Goal: Find specific page/section: Find specific page/section

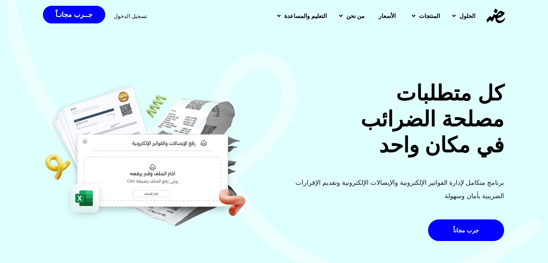
drag, startPoint x: 118, startPoint y: 16, endPoint x: 147, endPoint y: 39, distance: 37.6
click at [118, 16] on span "تسجيل الدخول" at bounding box center [130, 15] width 33 height 5
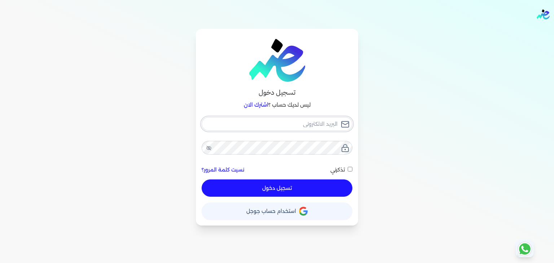
type input "pansseeforcosmetics2022@gmail.com"
click at [256, 183] on button "تسجيل دخول" at bounding box center [276, 188] width 151 height 17
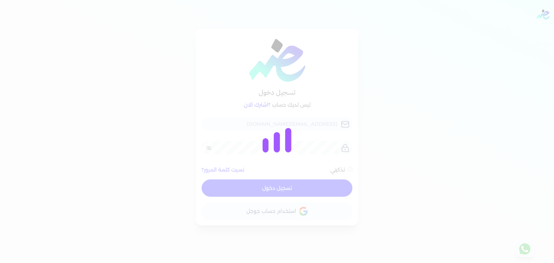
checkbox input "false"
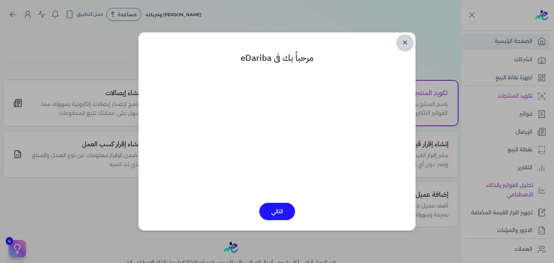
click at [408, 44] on link "✕" at bounding box center [404, 42] width 17 height 17
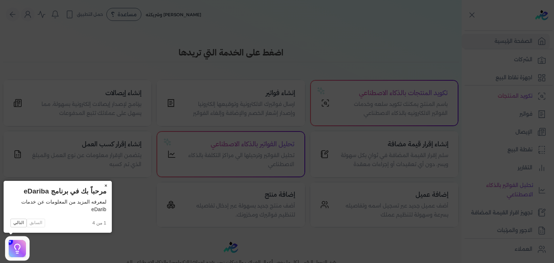
click at [109, 185] on button "×" at bounding box center [106, 186] width 12 height 10
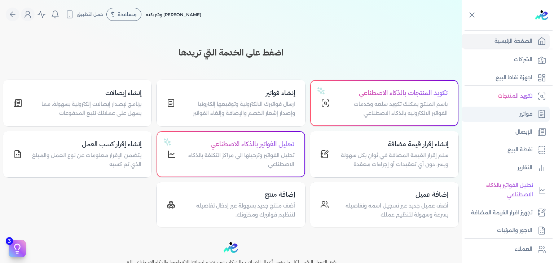
click at [520, 115] on p "فواتير" at bounding box center [525, 114] width 13 height 9
click at [515, 111] on link "فواتير" at bounding box center [505, 114] width 88 height 15
click at [263, 102] on p "ارسال فواتيرك الالكترونية وتوقيعها إلكترونيا وإصدار إشعار الخصم والإضافة وإلغاء…" at bounding box center [239, 109] width 111 height 18
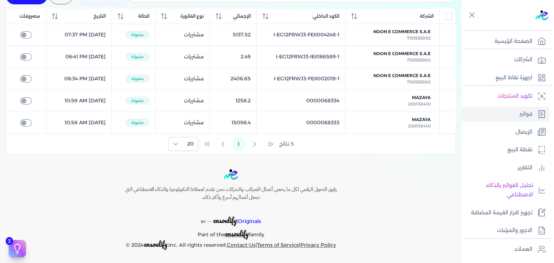
scroll to position [32, 0]
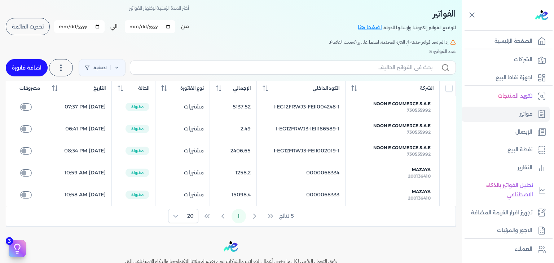
click at [171, 27] on input "2025-09-01" at bounding box center [150, 26] width 50 height 13
type input "2025-08-01"
drag, startPoint x: 43, startPoint y: 27, endPoint x: 107, endPoint y: 72, distance: 77.4
click at [43, 27] on span "تحديث القائمة" at bounding box center [28, 26] width 32 height 5
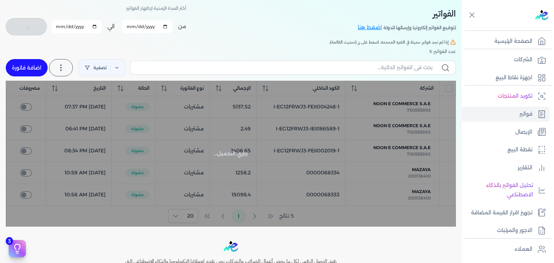
click at [75, 29] on input "2025-09-30" at bounding box center [76, 26] width 50 height 13
click at [60, 27] on input "2025-09-30" at bounding box center [76, 26] width 50 height 13
click at [69, 27] on input "2025-09-30" at bounding box center [76, 26] width 50 height 13
click at [58, 28] on input "2025-09-30" at bounding box center [76, 26] width 50 height 13
checkbox input "false"
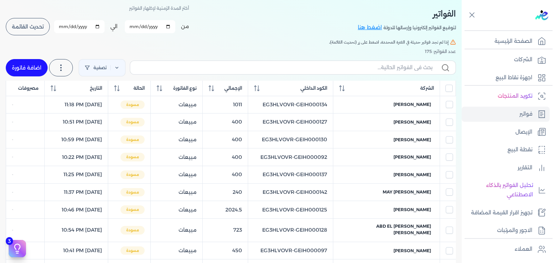
click at [100, 26] on input "2025-09-30" at bounding box center [79, 26] width 50 height 13
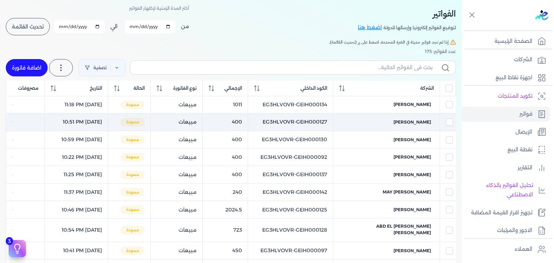
type input "2025-08-31"
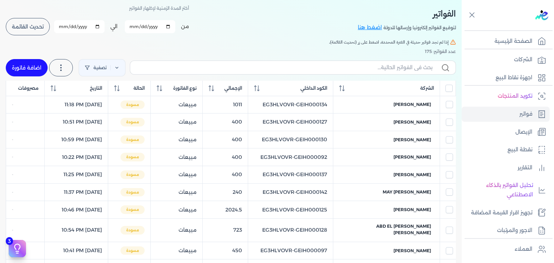
click at [26, 26] on span "تحديث القائمة" at bounding box center [28, 26] width 32 height 5
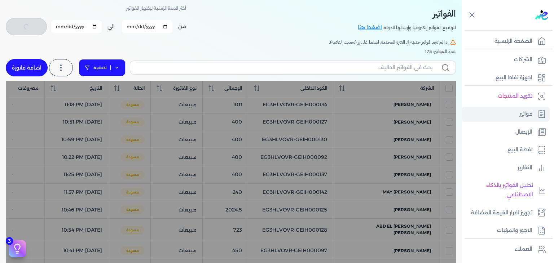
checkbox input "false"
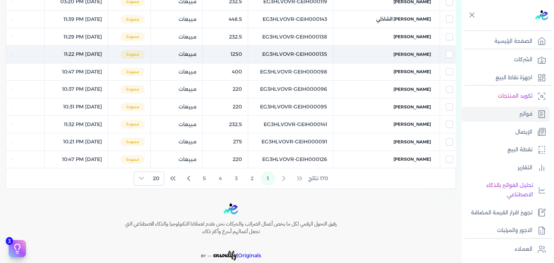
scroll to position [344, 0]
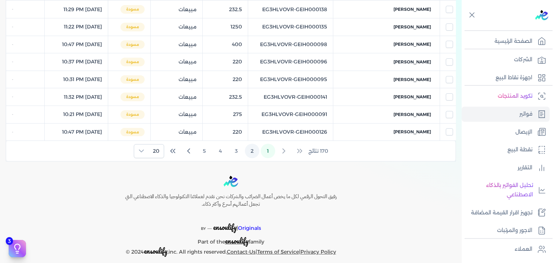
click at [251, 144] on button "2" at bounding box center [252, 151] width 14 height 14
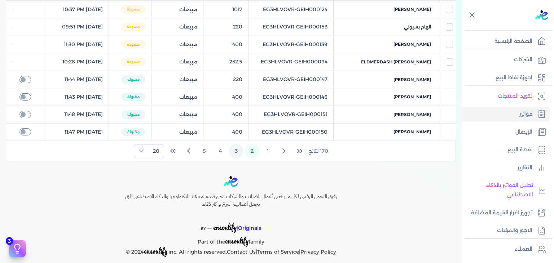
click at [235, 144] on button "3" at bounding box center [236, 151] width 14 height 14
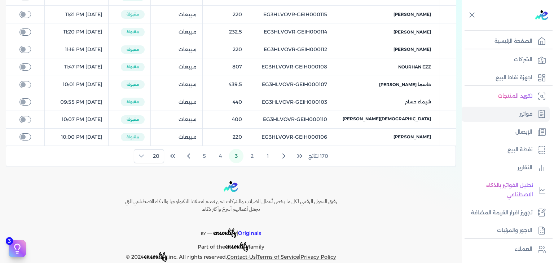
scroll to position [348, 0]
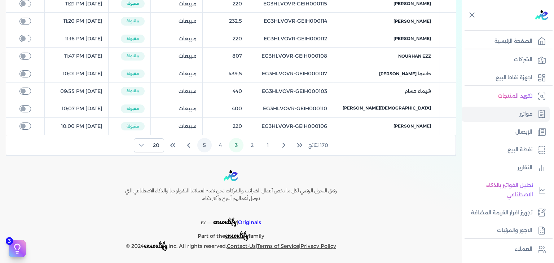
click at [223, 143] on button "4" at bounding box center [220, 145] width 14 height 14
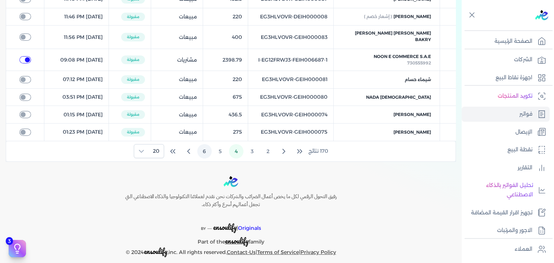
click at [207, 145] on button "6" at bounding box center [204, 151] width 14 height 14
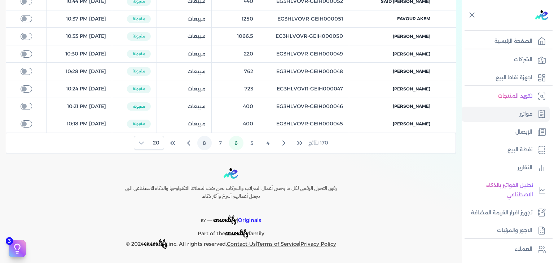
scroll to position [344, 0]
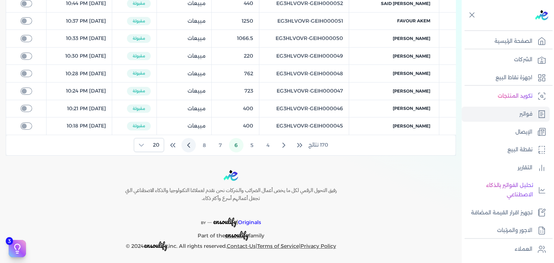
click at [189, 145] on icon "Next Page" at bounding box center [188, 145] width 2 height 4
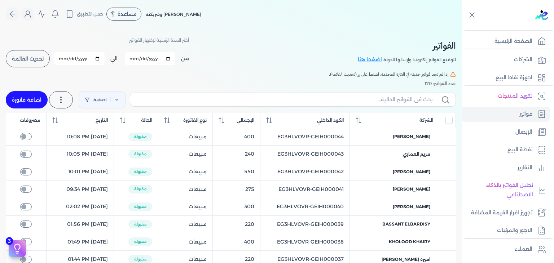
scroll to position [0, 0]
click at [100, 107] on link "تصفية" at bounding box center [102, 100] width 47 height 17
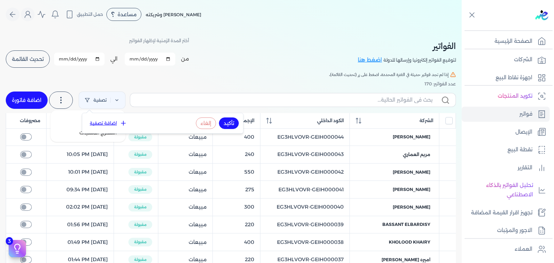
click at [72, 105] on label at bounding box center [61, 100] width 24 height 17
drag, startPoint x: 174, startPoint y: 81, endPoint x: 178, endPoint y: 90, distance: 9.7
click at [174, 82] on div "عدد الفواتير: 170" at bounding box center [231, 84] width 450 height 6
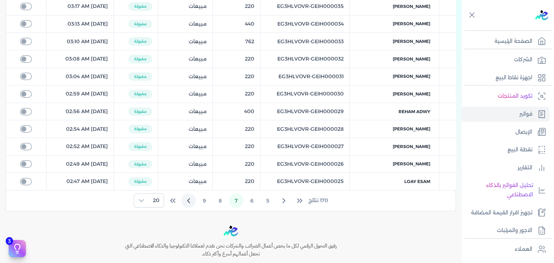
scroll to position [344, 0]
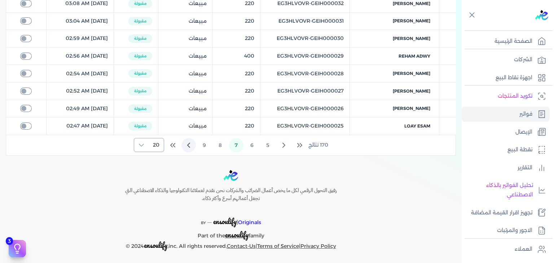
click at [155, 145] on span "20" at bounding box center [156, 144] width 15 height 13
click at [157, 184] on span "100" at bounding box center [154, 188] width 9 height 8
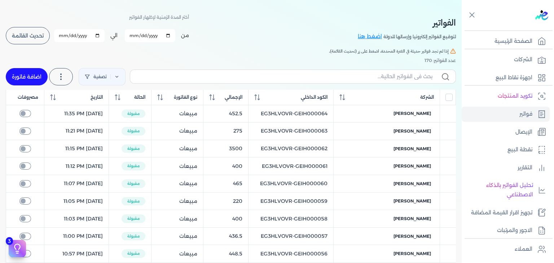
scroll to position [0, 0]
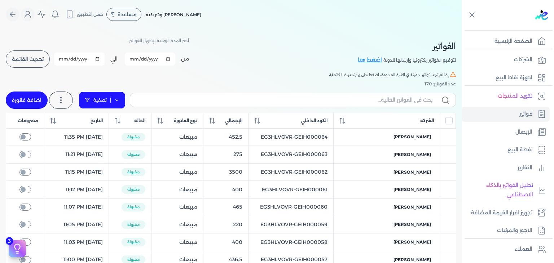
click at [89, 101] on polygon at bounding box center [87, 100] width 4 height 4
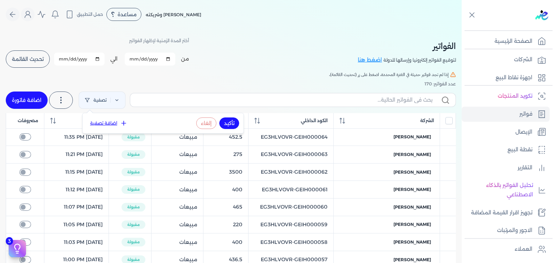
click at [110, 122] on button "اضافة تصفية" at bounding box center [109, 123] width 44 height 9
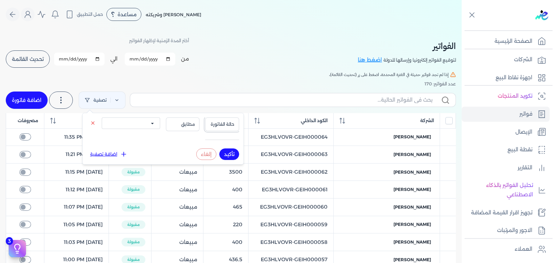
drag, startPoint x: 219, startPoint y: 123, endPoint x: 223, endPoint y: 127, distance: 5.4
click at [219, 123] on span "حالة الفاتورة" at bounding box center [222, 124] width 25 height 6
click at [226, 147] on li "نوع الفاتورة" at bounding box center [207, 146] width 55 height 6
click at [186, 124] on span "مطابق" at bounding box center [182, 124] width 25 height 6
click at [220, 139] on div at bounding box center [222, 140] width 34 height 6
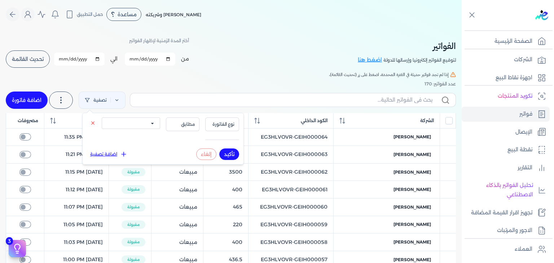
click at [212, 156] on button "إلغاء" at bounding box center [206, 155] width 20 height 12
select select
drag, startPoint x: 235, startPoint y: 83, endPoint x: 244, endPoint y: 89, distance: 10.9
click at [236, 83] on div "عدد الفواتير: 170" at bounding box center [231, 84] width 450 height 6
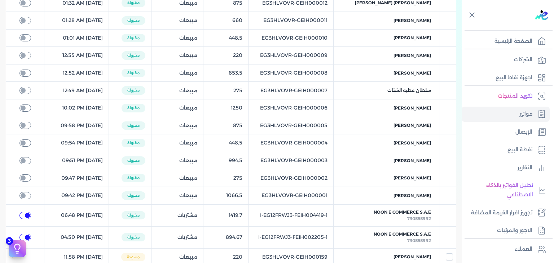
scroll to position [1240, 0]
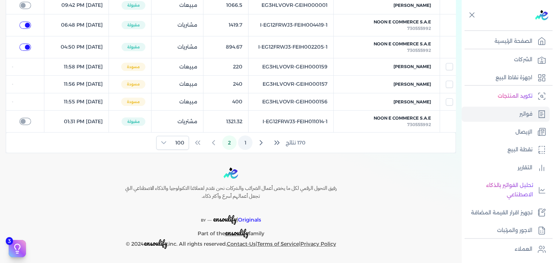
click at [251, 145] on button "1" at bounding box center [245, 143] width 14 height 14
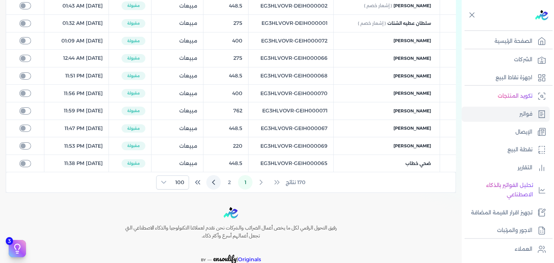
scroll to position [1753, 0]
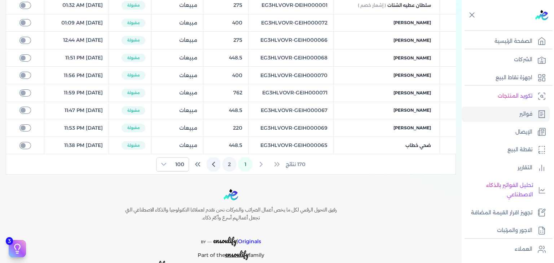
click at [233, 157] on button "2" at bounding box center [229, 164] width 14 height 14
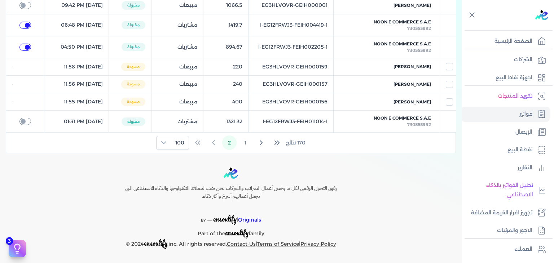
scroll to position [1240, 0]
click at [250, 144] on button "1" at bounding box center [245, 143] width 14 height 14
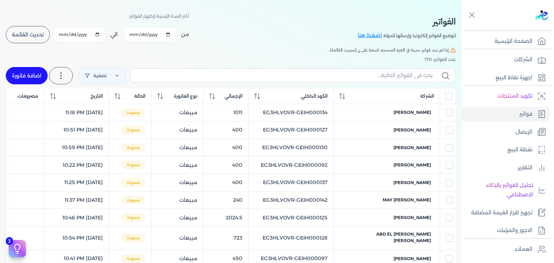
scroll to position [0, 0]
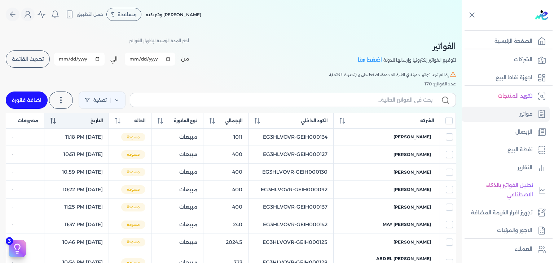
click at [55, 124] on th "التاريخ" at bounding box center [76, 120] width 64 height 15
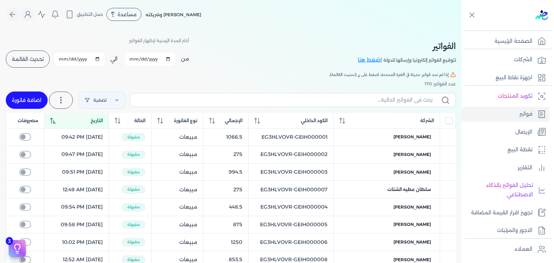
scroll to position [108, 0]
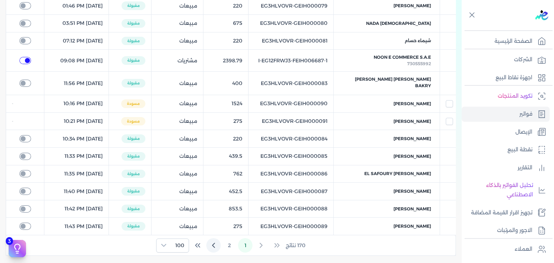
scroll to position [1665, 0]
click at [229, 243] on button "2" at bounding box center [229, 245] width 14 height 14
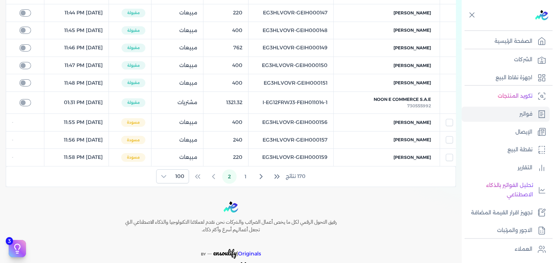
scroll to position [1227, 0]
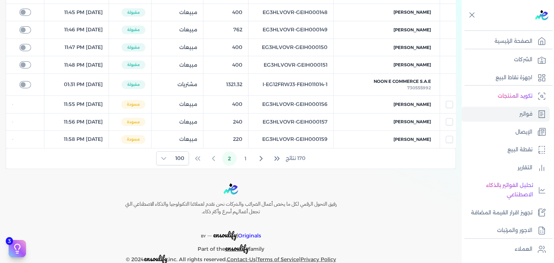
click at [245, 151] on button "1" at bounding box center [245, 158] width 14 height 14
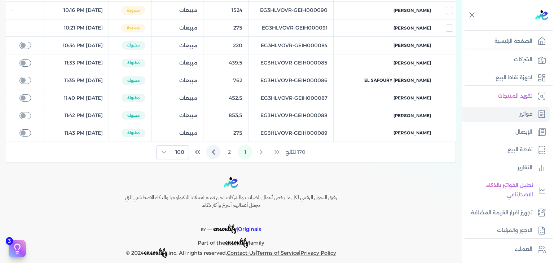
scroll to position [1765, 0]
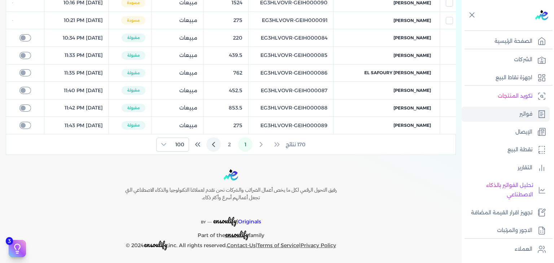
copy tr "EG3HLVOVR-GEIH000089"
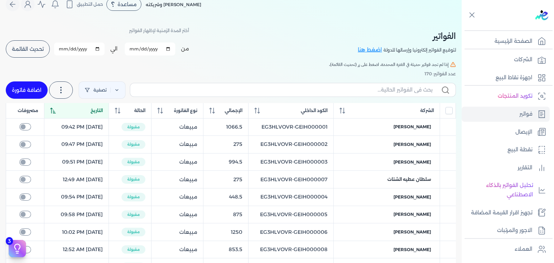
scroll to position [0, 0]
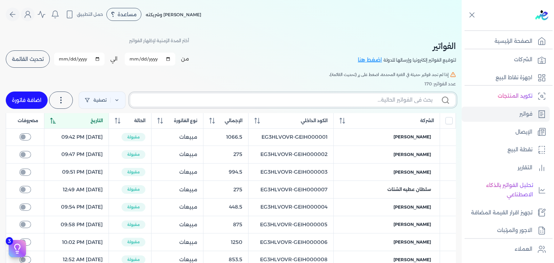
click at [394, 97] on input "text" at bounding box center [284, 100] width 296 height 8
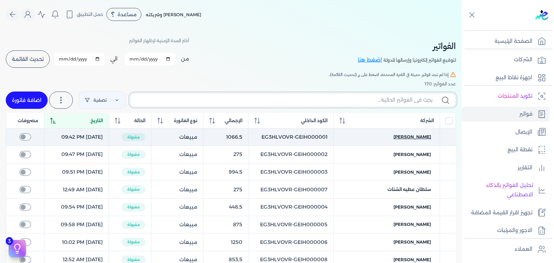
paste input "EG3HLVOVR-GEIH000089"
type input "EG3HLVOVR-GEIH000089"
checkbox input "false"
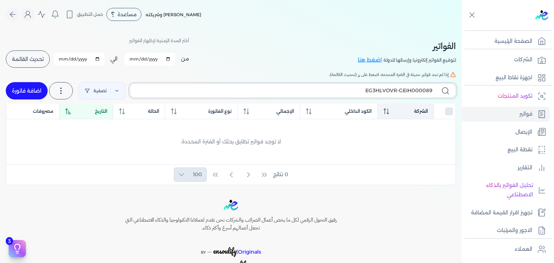
type input "EG3HLVOVR-GEIH000089"
checkbox input "false"
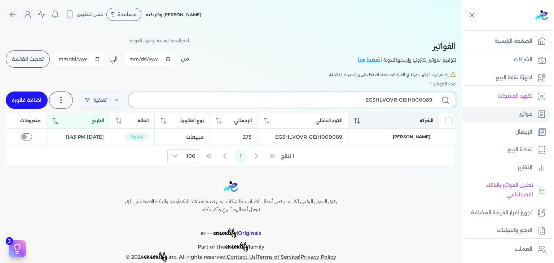
type input "EG3HLVOVR-GEIH00008"
checkbox input "false"
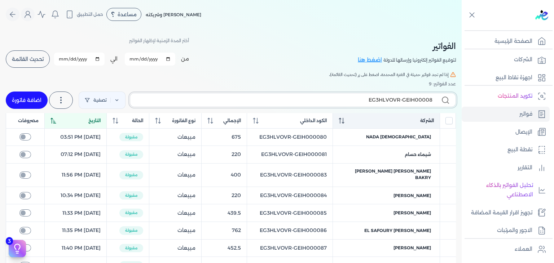
type input "EG3HLVOVR-GEIH000089"
checkbox input "false"
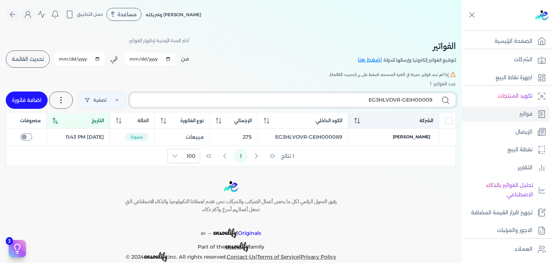
type input "EG3HLVOVR-GEIH000090"
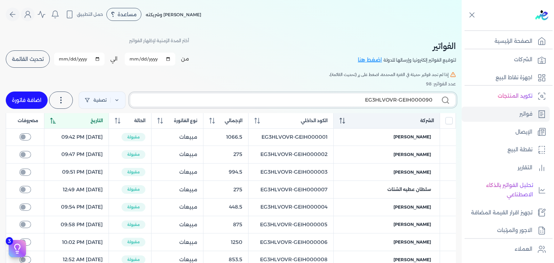
checkbox input "false"
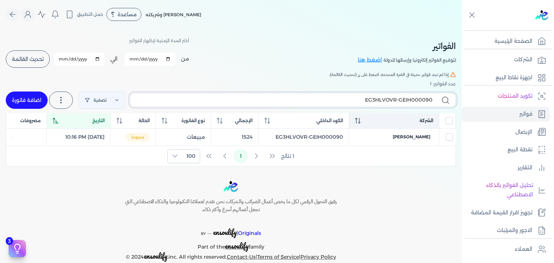
type input "EG3HLVOVR-GEIH00009"
checkbox input "false"
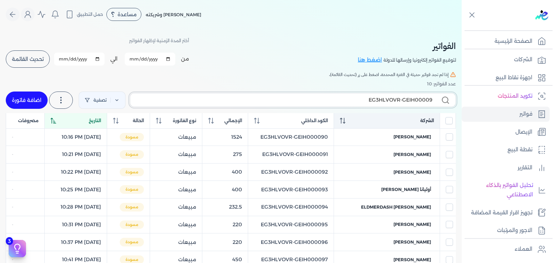
type input "EG3HLVOVR-GEIH000091"
checkbox input "false"
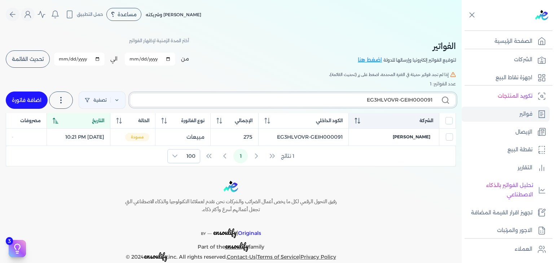
type input "EG3HLVOVR-GEIH00009"
checkbox input "false"
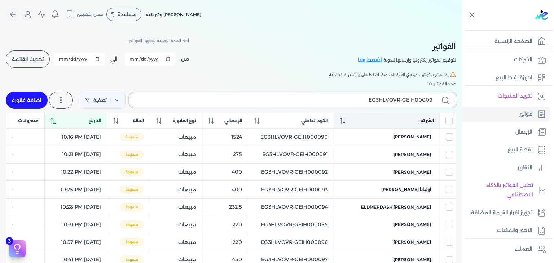
type input "EG3HLVOVR-GEIH000092"
checkbox input "false"
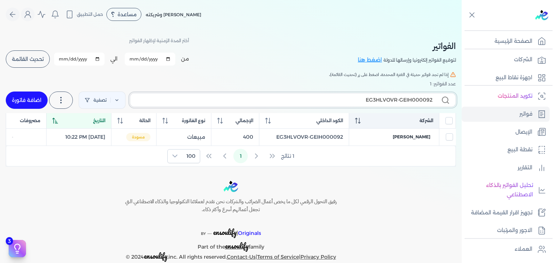
type input "EG3HLVOVR-GEIH00009"
checkbox input "false"
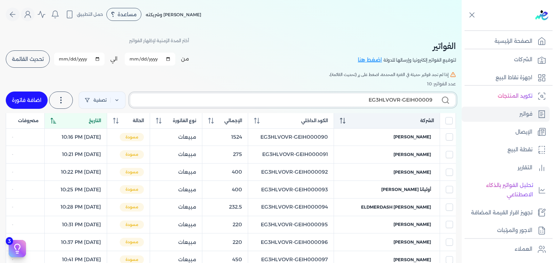
type input "EG3HLVOVR-GEIH000093"
checkbox input "false"
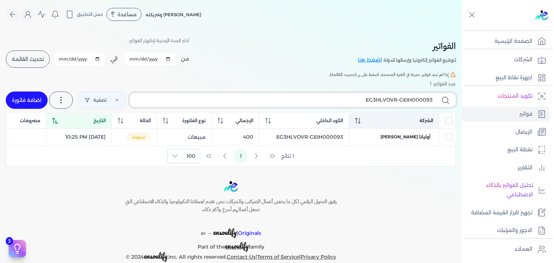
type input "EG3HLVOVR-GEIH00009"
checkbox input "false"
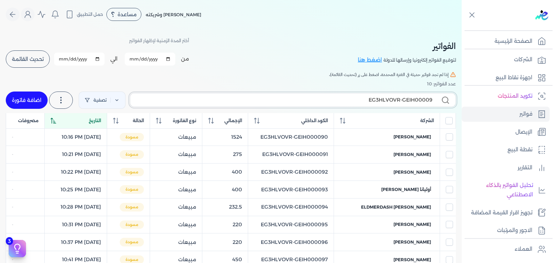
click at [166, 101] on input "EG3HLVOVR-GEIH00009" at bounding box center [284, 100] width 296 height 8
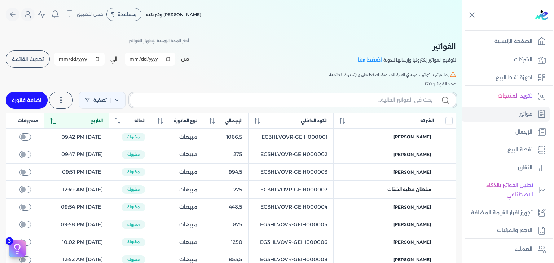
checkbox input "false"
